Goal: Find contact information: Obtain details needed to contact an individual or organization

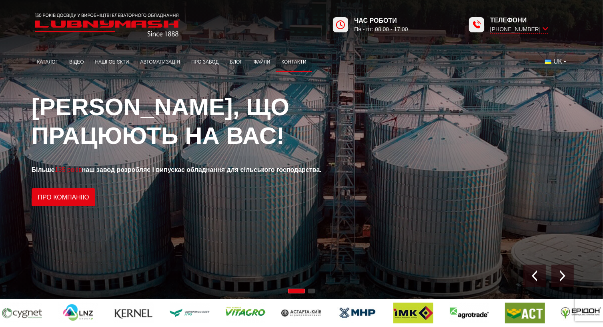
click at [298, 64] on link "Контакти" at bounding box center [294, 62] width 36 height 16
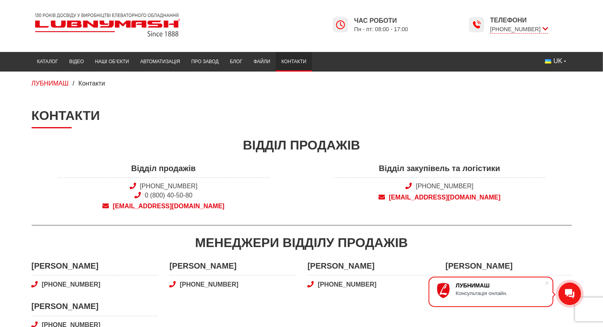
click at [186, 206] on span "[EMAIL_ADDRESS][DOMAIN_NAME]" at bounding box center [164, 206] width 212 height 9
click at [47, 61] on link "Каталог" at bounding box center [48, 62] width 32 height 16
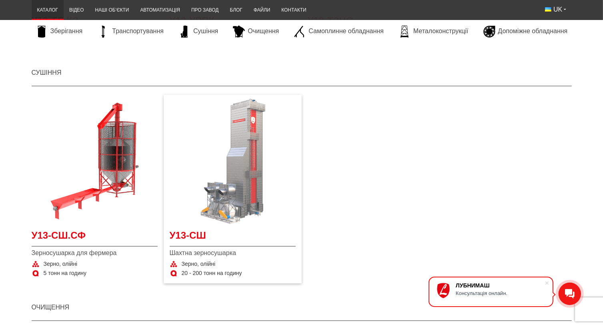
scroll to position [960, 0]
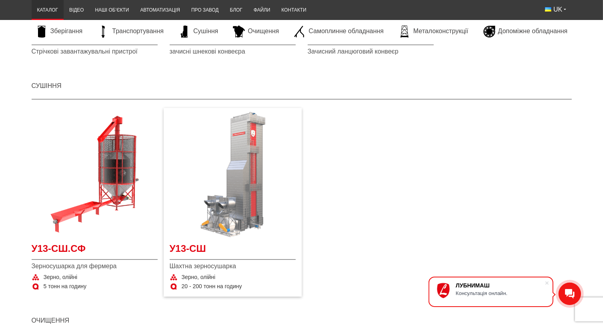
click at [237, 212] on img "Детальніше У13-СШ" at bounding box center [233, 175] width 126 height 126
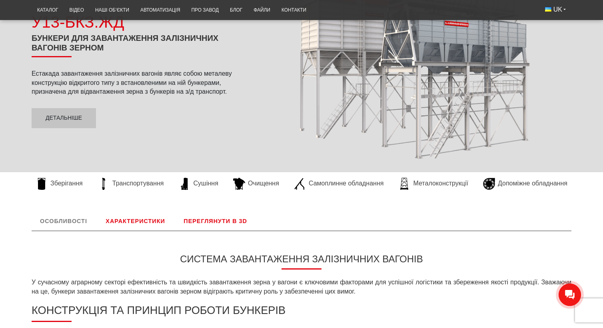
scroll to position [80, 0]
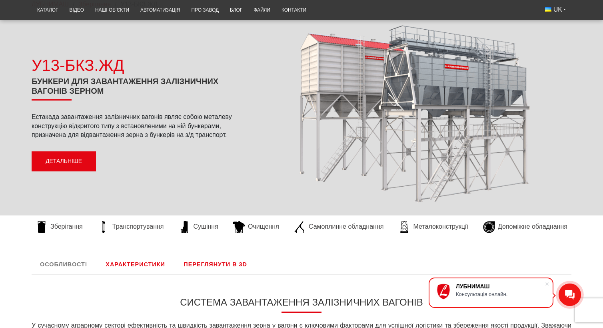
click at [72, 163] on link "Детальніше" at bounding box center [64, 161] width 64 height 20
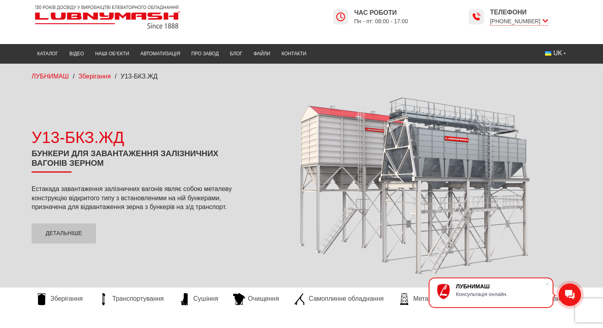
scroll to position [0, 0]
